Goal: Transaction & Acquisition: Obtain resource

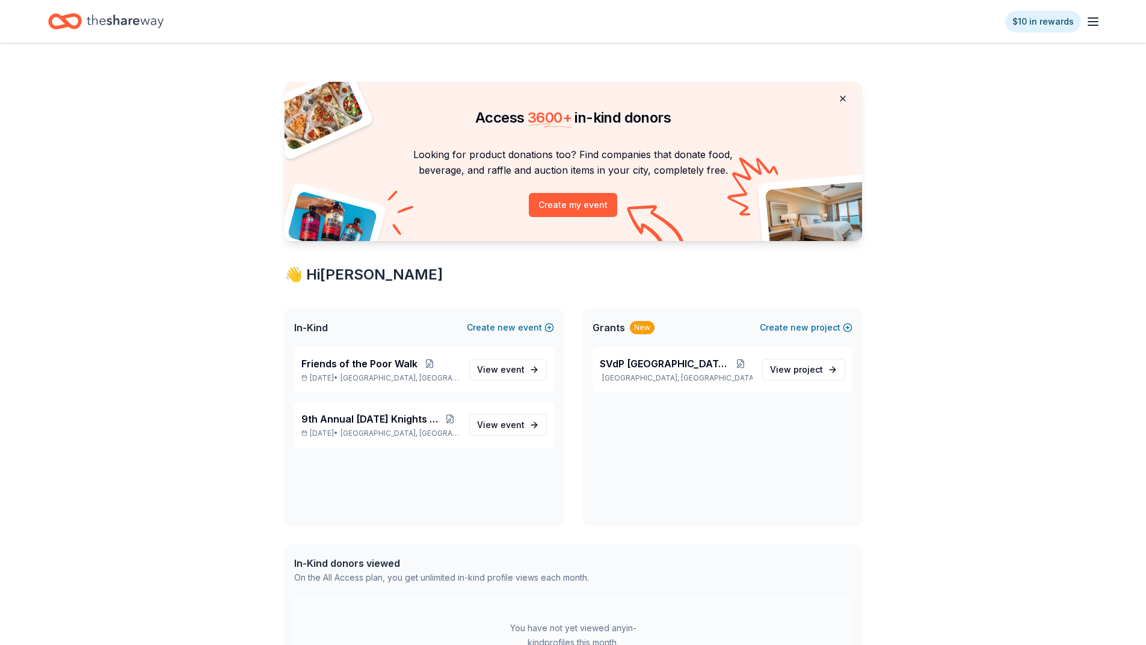
click at [842, 100] on button at bounding box center [842, 99] width 29 height 24
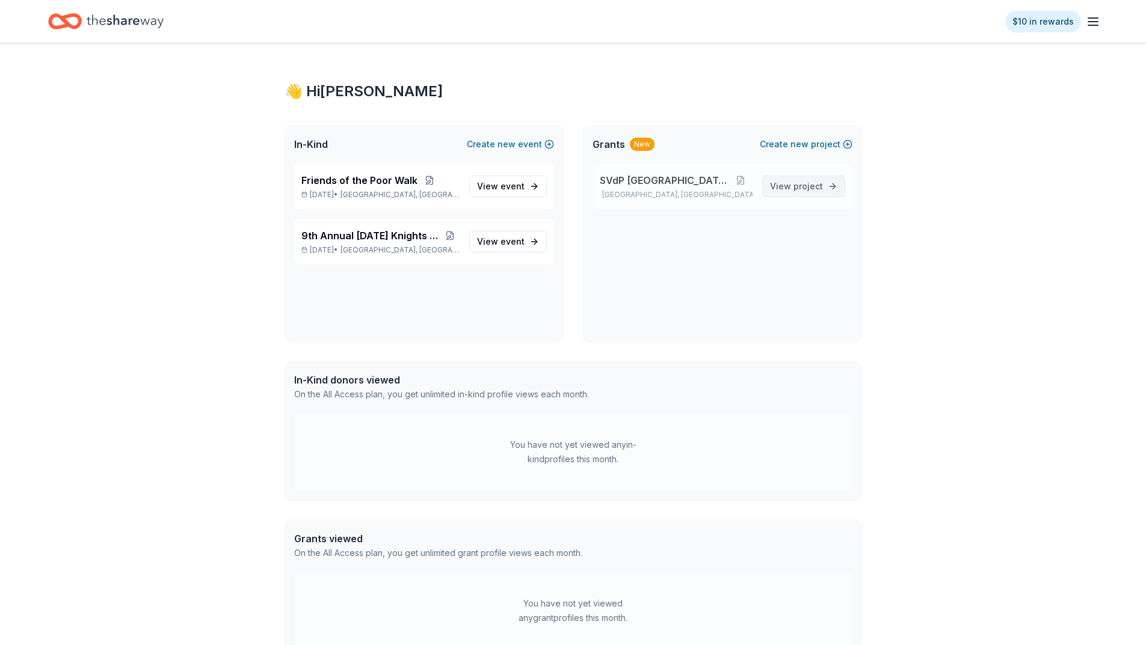
click at [795, 178] on link "View project" at bounding box center [803, 187] width 83 height 22
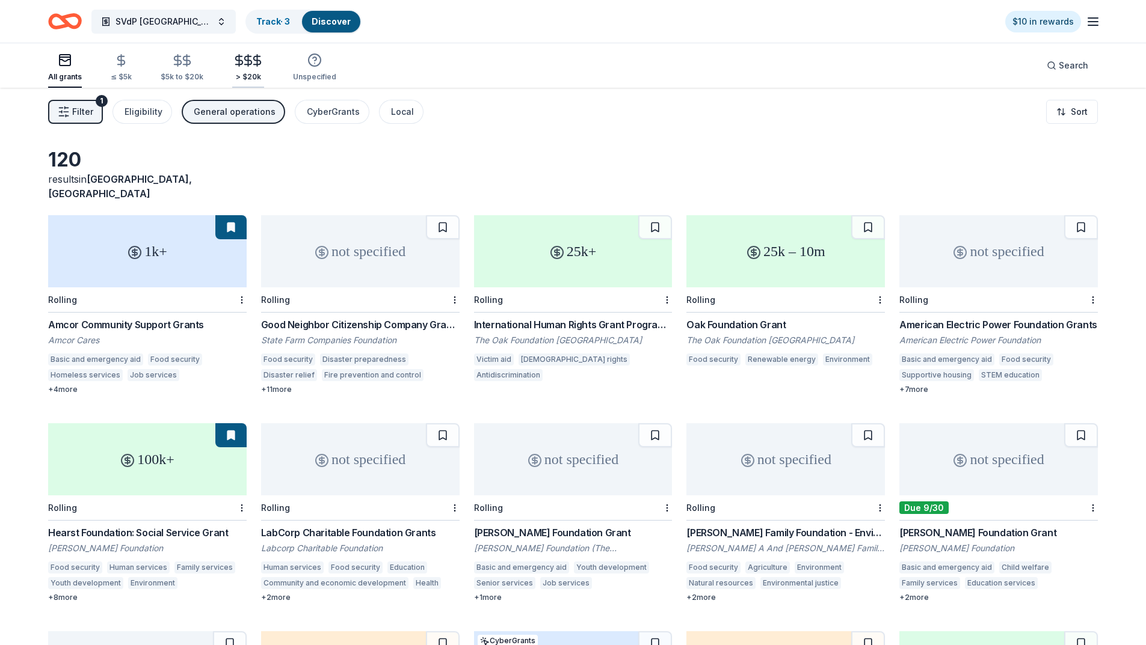
click at [234, 55] on icon "button" at bounding box center [239, 61] width 14 height 14
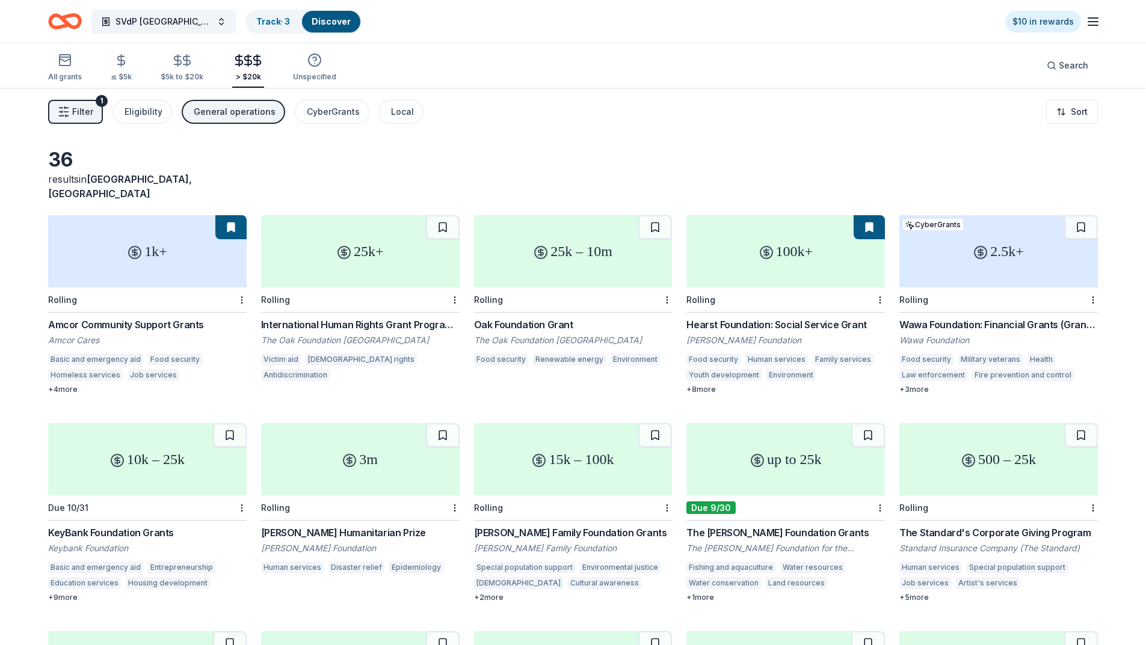
click at [547, 318] on div "Oak Foundation Grant" at bounding box center [573, 325] width 198 height 14
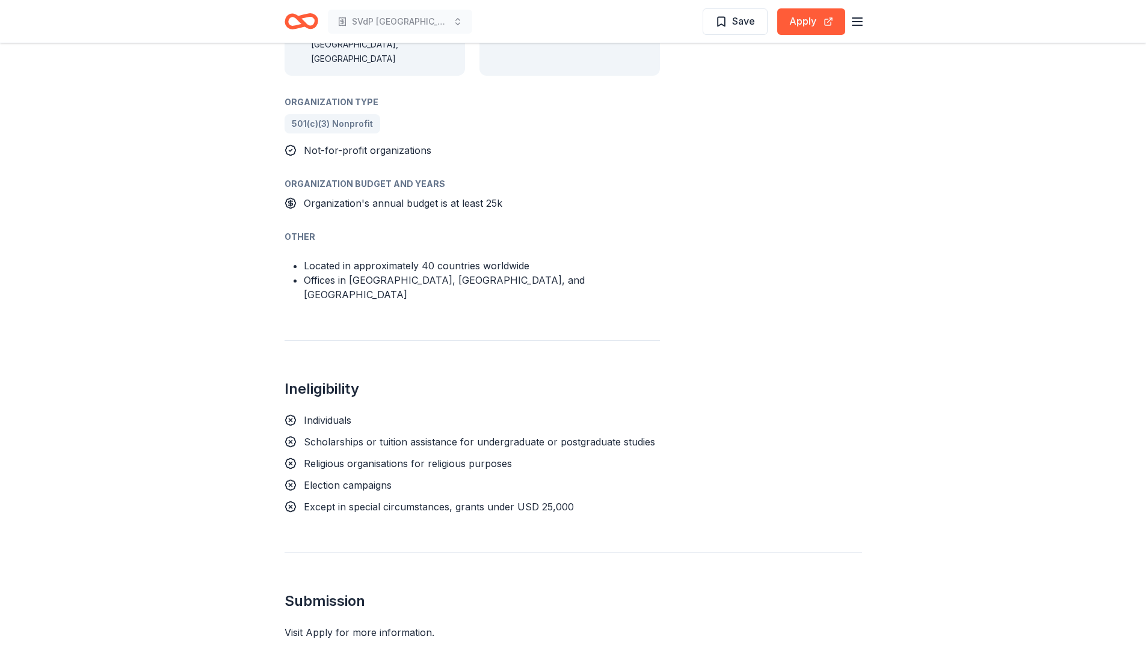
scroll to position [1368, 0]
click at [792, 29] on button "Apply" at bounding box center [811, 21] width 68 height 26
